Goal: Find specific page/section: Find specific page/section

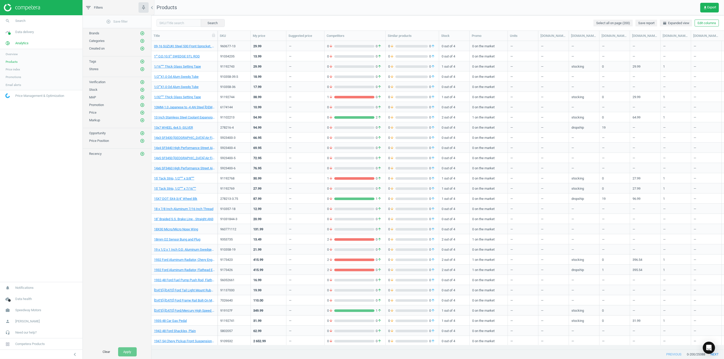
scroll to position [300, 568]
click at [13, 21] on span "search" at bounding box center [7, 20] width 15 height 11
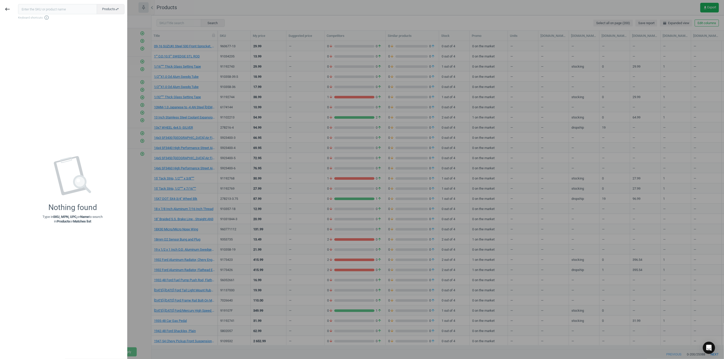
click at [52, 9] on input "text" at bounding box center [57, 9] width 79 height 10
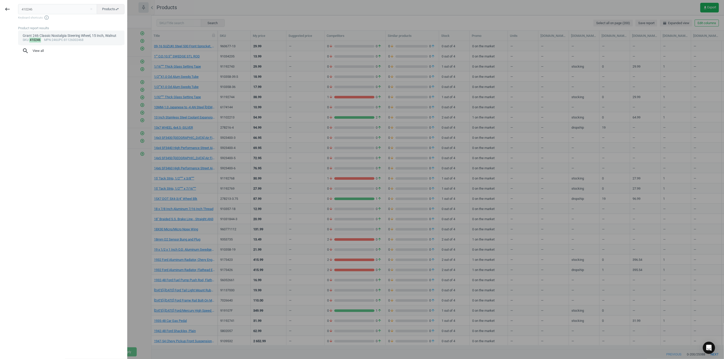
type input "410246"
click at [72, 37] on div "Grant 246 Classic Nostalgia Steering Wheel, 15 Inch, Walnut" at bounding box center [71, 35] width 97 height 5
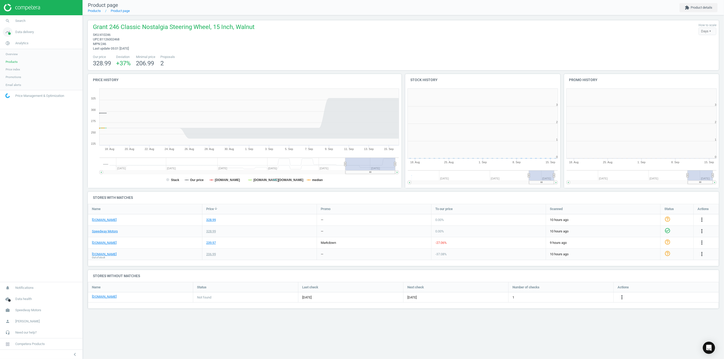
scroll to position [108, 161]
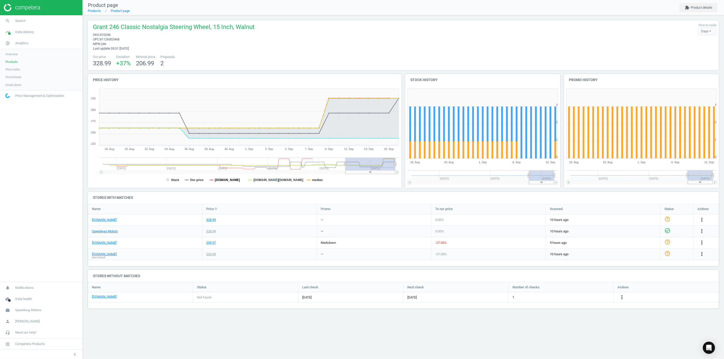
click at [224, 182] on tspan "[DOMAIN_NAME]" at bounding box center [227, 180] width 25 height 4
click at [228, 181] on tspan "[DOMAIN_NAME]" at bounding box center [227, 180] width 25 height 4
click at [416, 332] on div "Product page Products Product page extension Product details Grant 246 Classic …" at bounding box center [403, 179] width 641 height 359
